Goal: Task Accomplishment & Management: Use online tool/utility

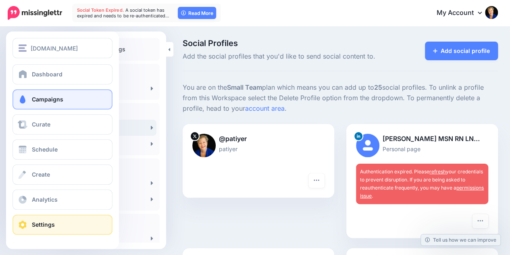
click at [44, 96] on link "Campaigns" at bounding box center [63, 99] width 100 height 20
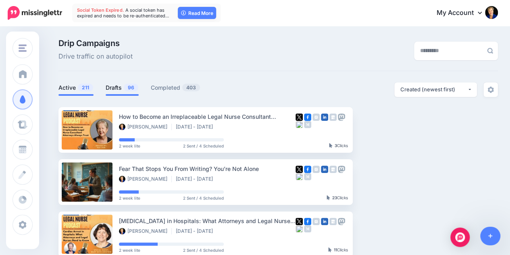
click at [121, 85] on link "Drafts 96" at bounding box center [122, 88] width 33 height 10
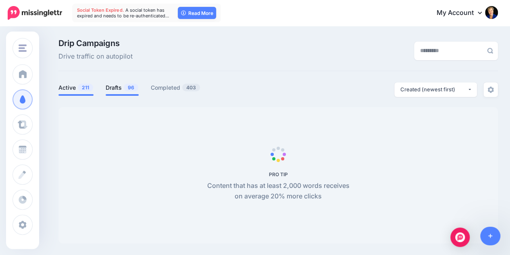
click at [67, 91] on link "Active 211" at bounding box center [75, 88] width 35 height 10
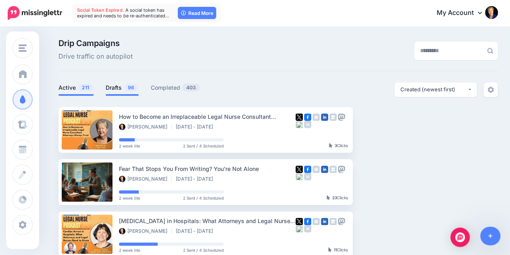
click at [113, 88] on link "Drafts 96" at bounding box center [122, 88] width 33 height 10
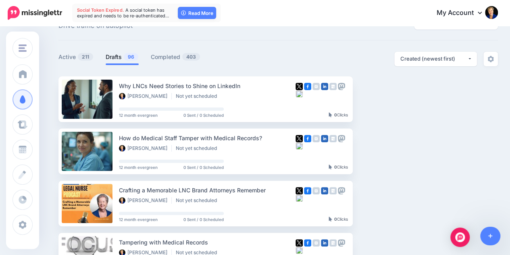
scroll to position [32, 0]
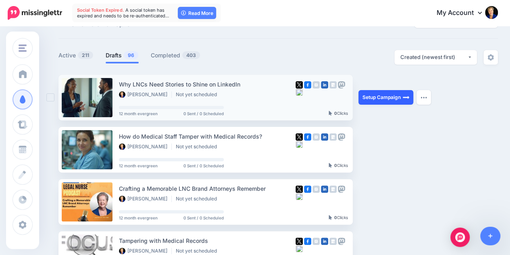
click at [385, 98] on link "Setup Campaign" at bounding box center [386, 97] width 55 height 15
